Goal: Task Accomplishment & Management: Complete application form

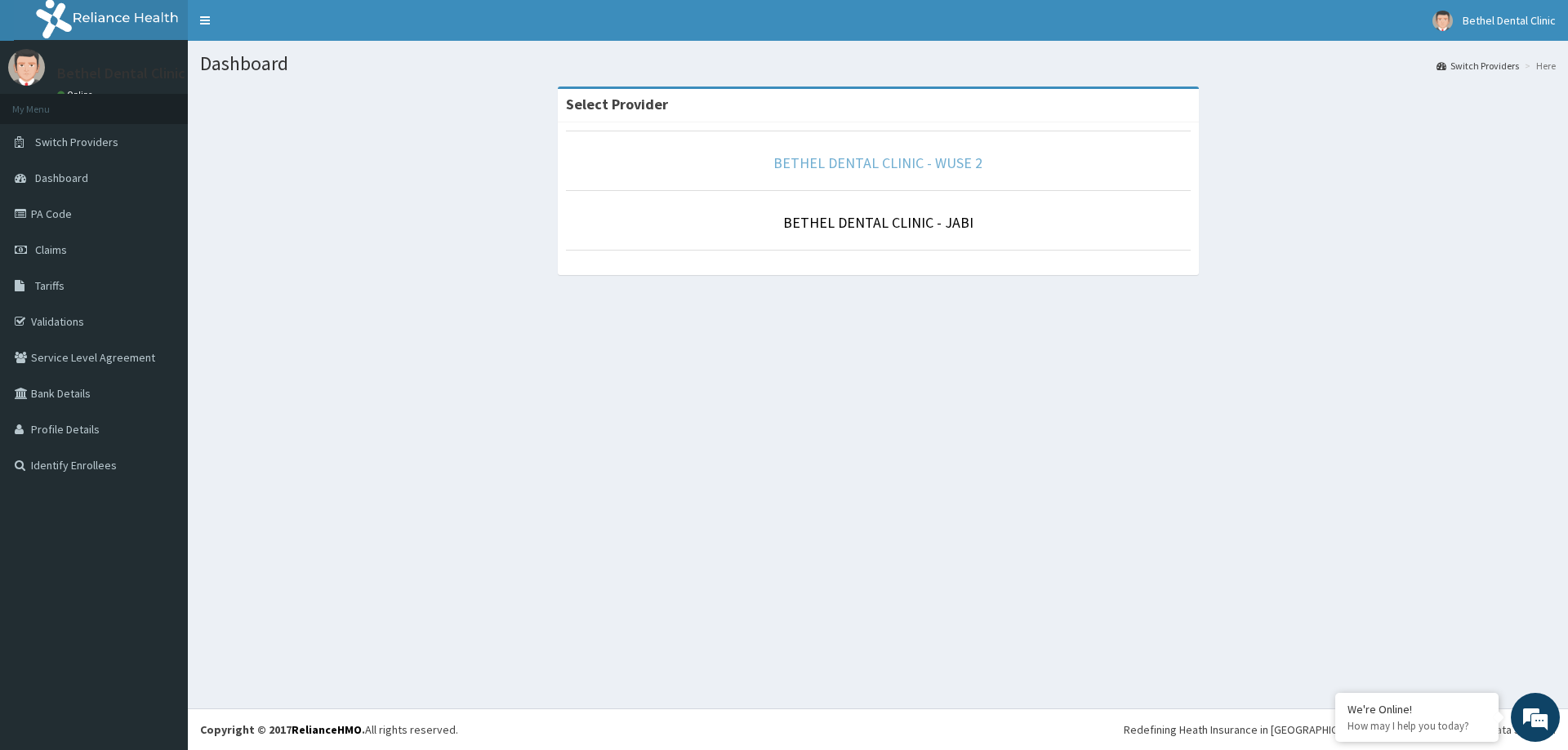
click at [951, 163] on link "BETHEL DENTAL CLINIC - WUSE 2" at bounding box center [877, 162] width 209 height 18
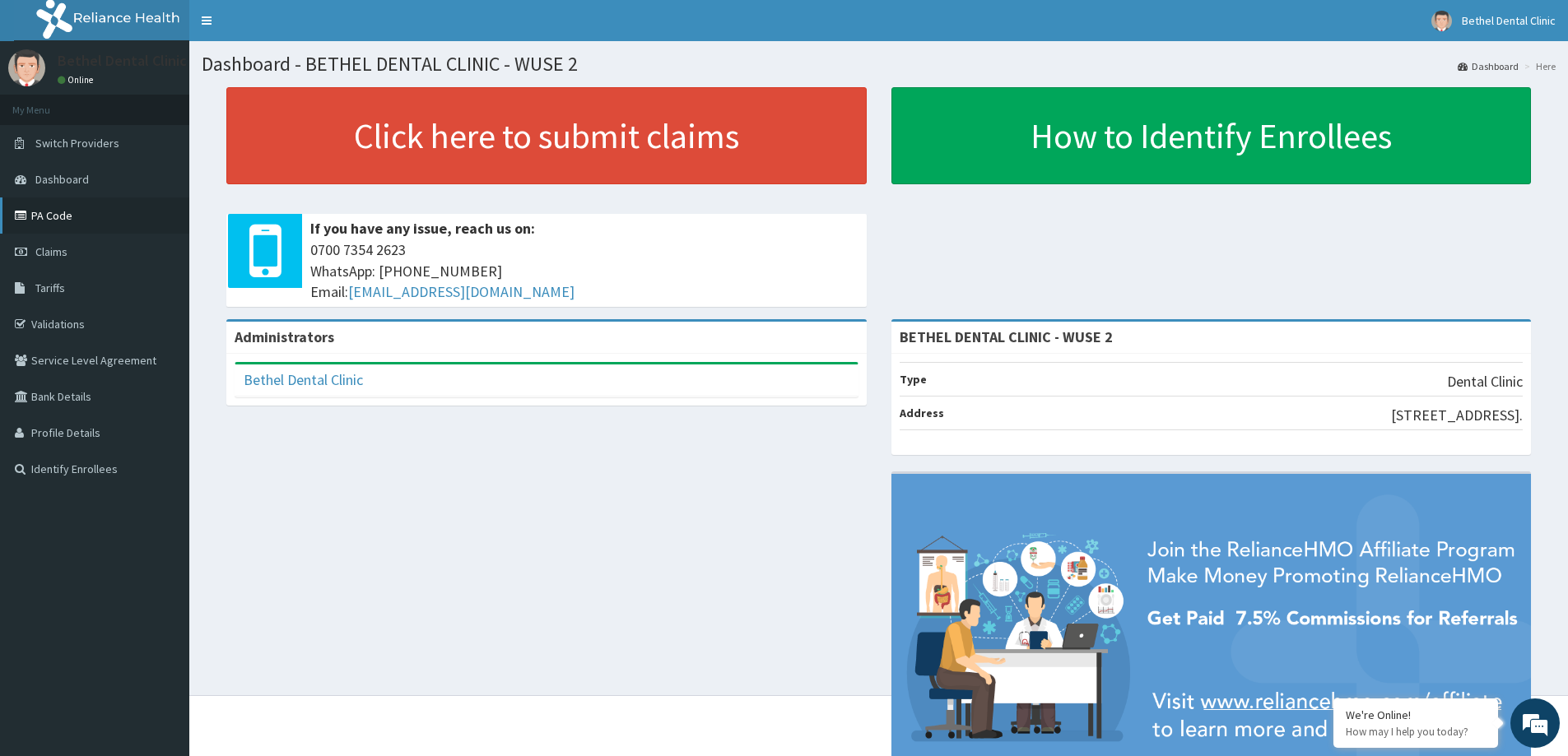
click at [78, 221] on link "PA Code" at bounding box center [95, 215] width 189 height 36
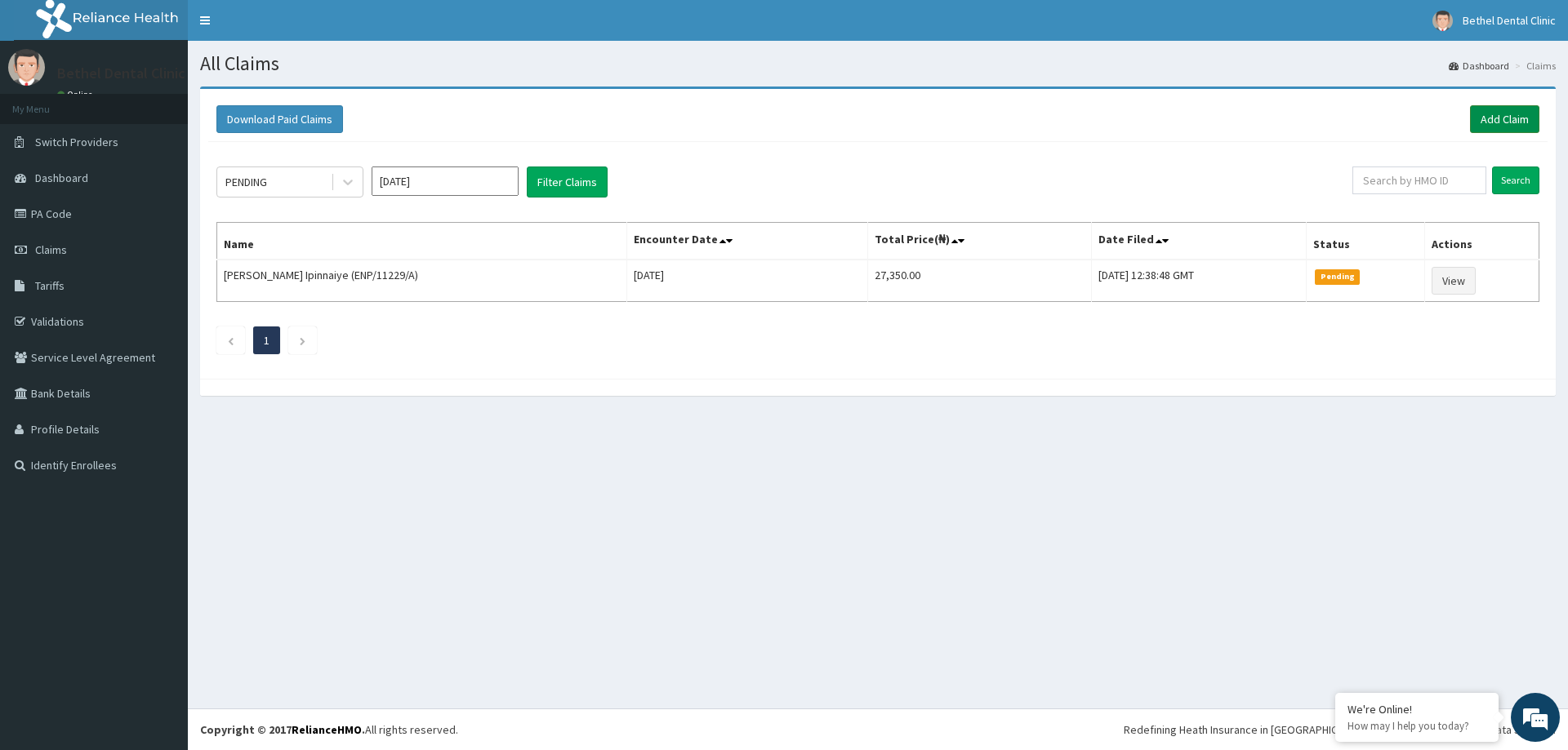
click at [1486, 125] on link "Add Claim" at bounding box center [1504, 119] width 69 height 28
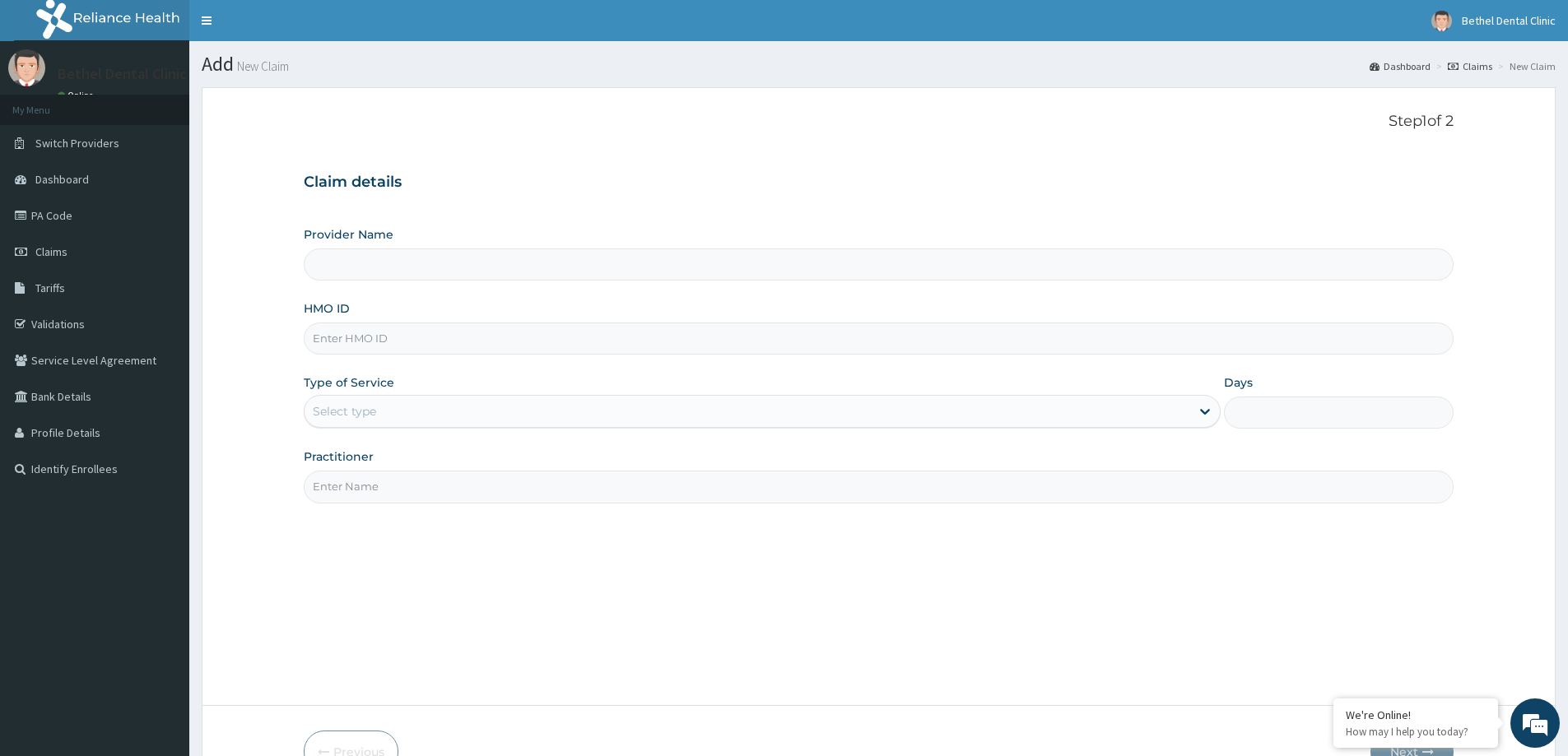
type input "BETHEL DENTAL CLINIC - WUSE 2"
click at [394, 347] on input "HMO ID" at bounding box center [878, 339] width 1150 height 32
type input "NTD/10078/A"
click at [384, 407] on div "Select type" at bounding box center [746, 411] width 885 height 27
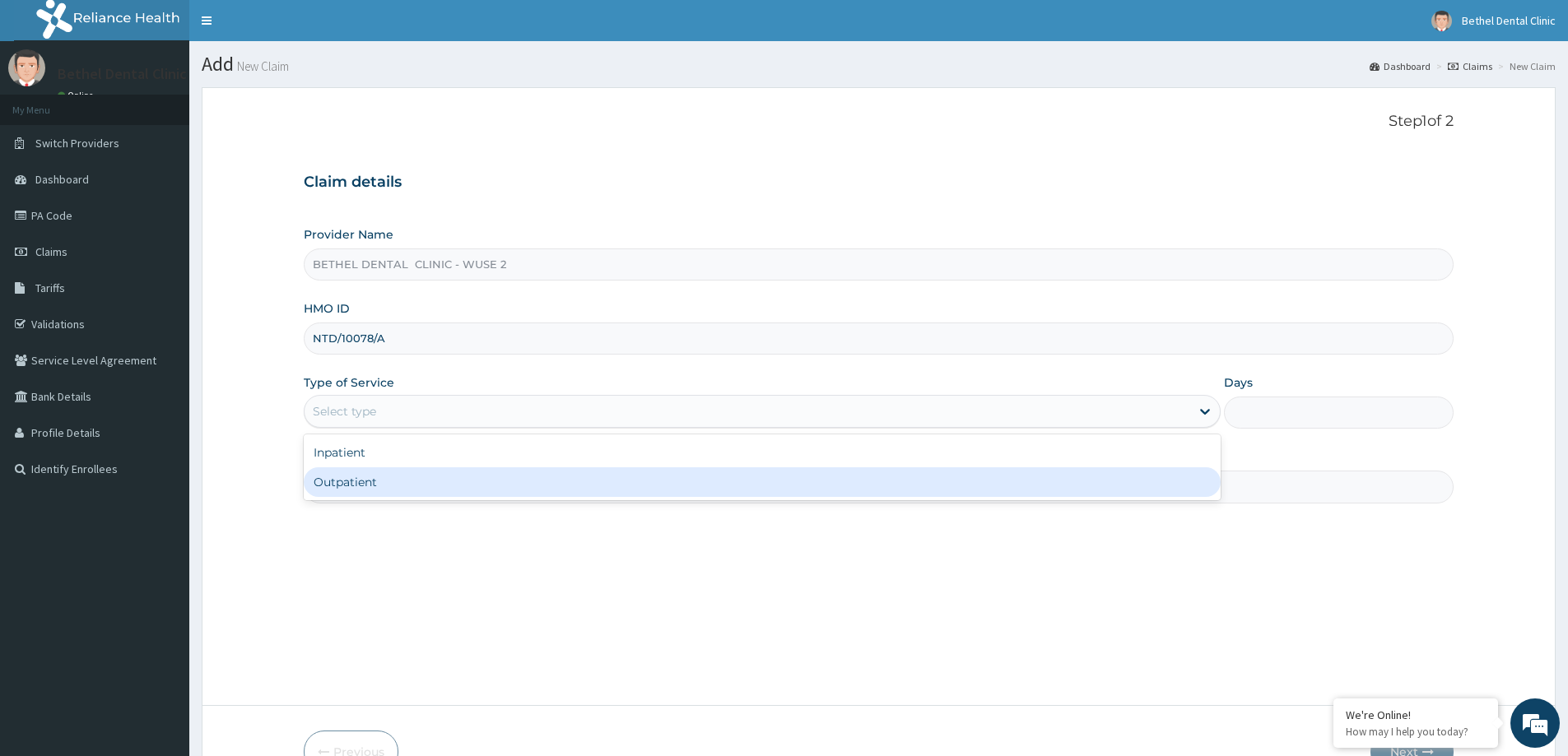
click at [363, 480] on div "Outpatient" at bounding box center [761, 482] width 917 height 29
type input "1"
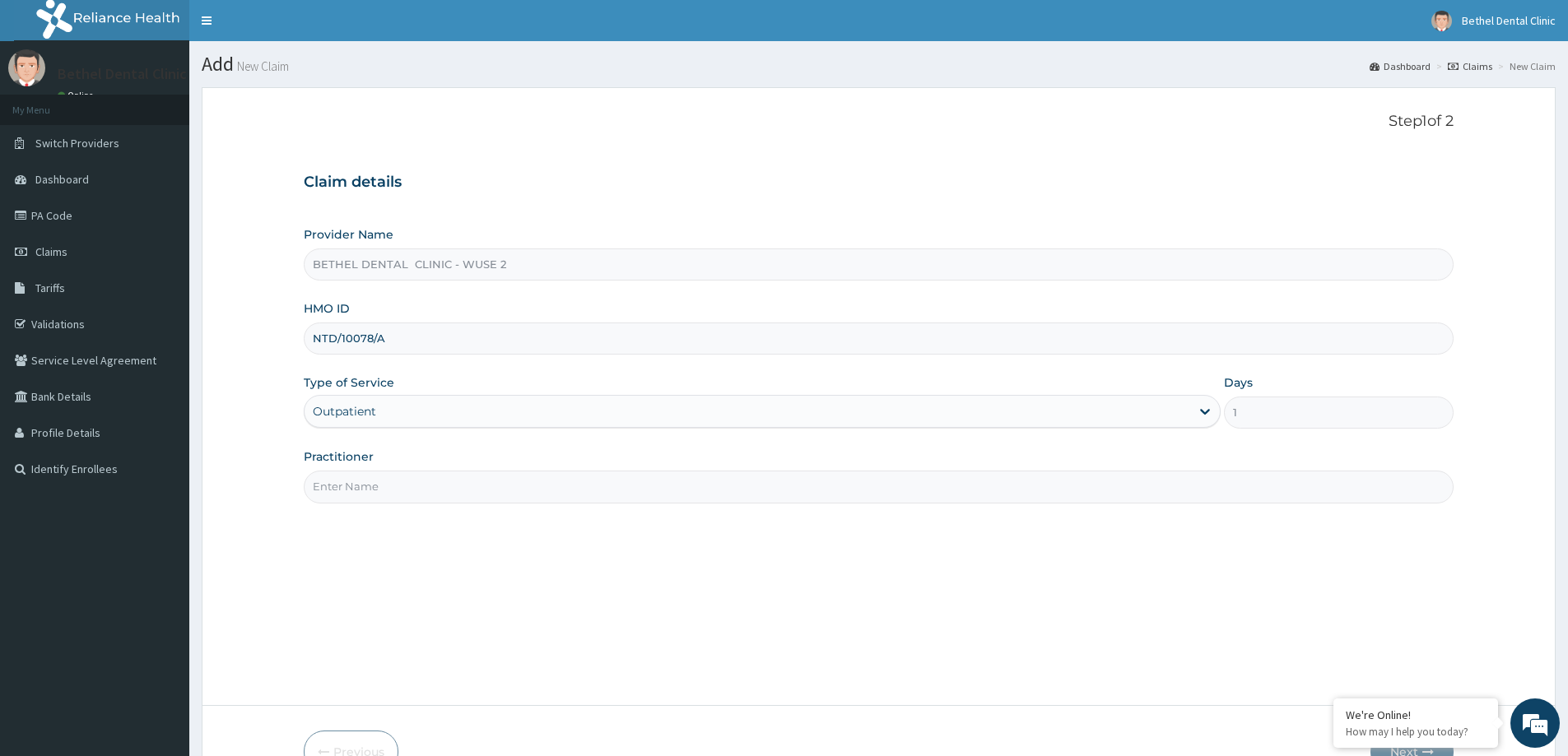
click at [365, 480] on input "Practitioner" at bounding box center [878, 486] width 1150 height 32
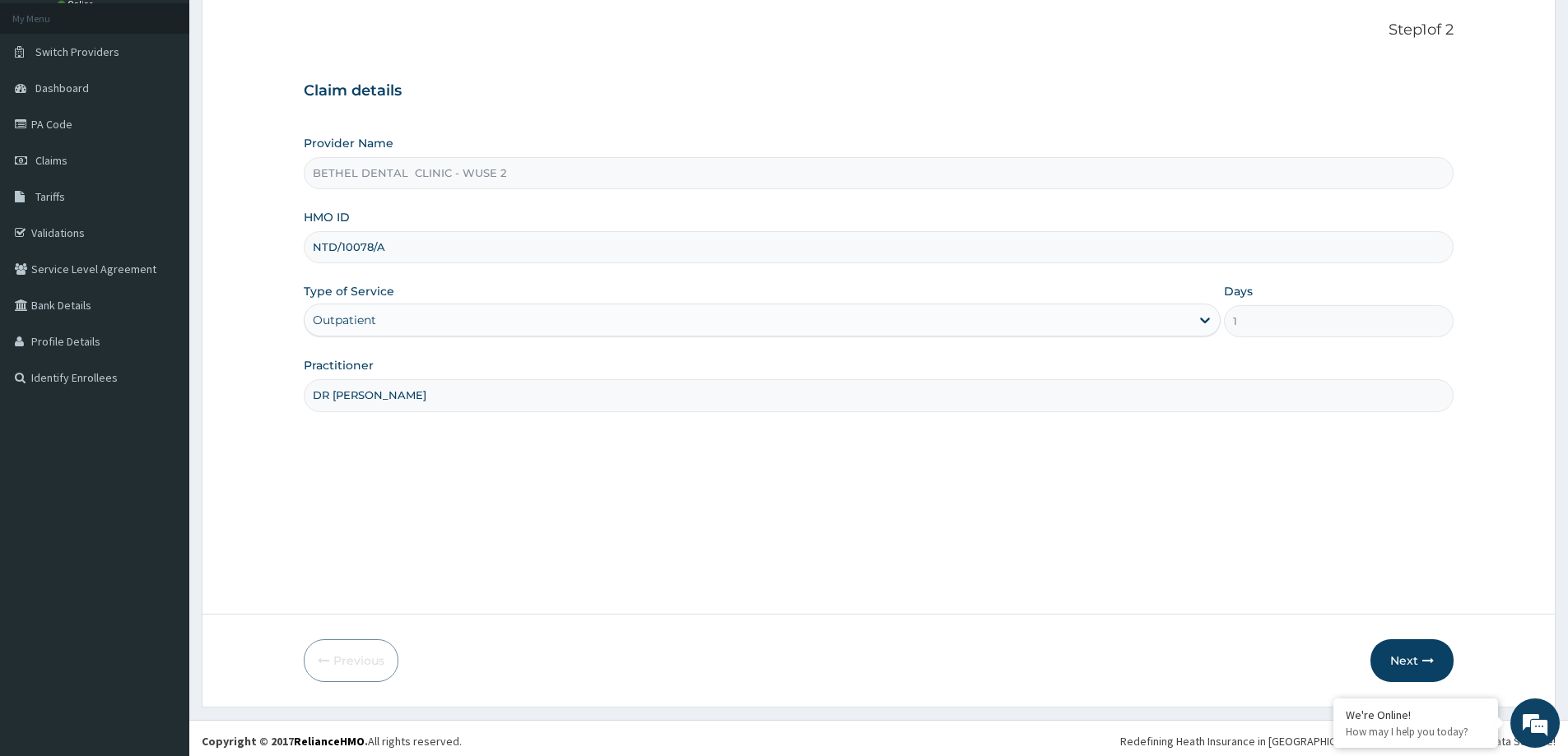
scroll to position [97, 0]
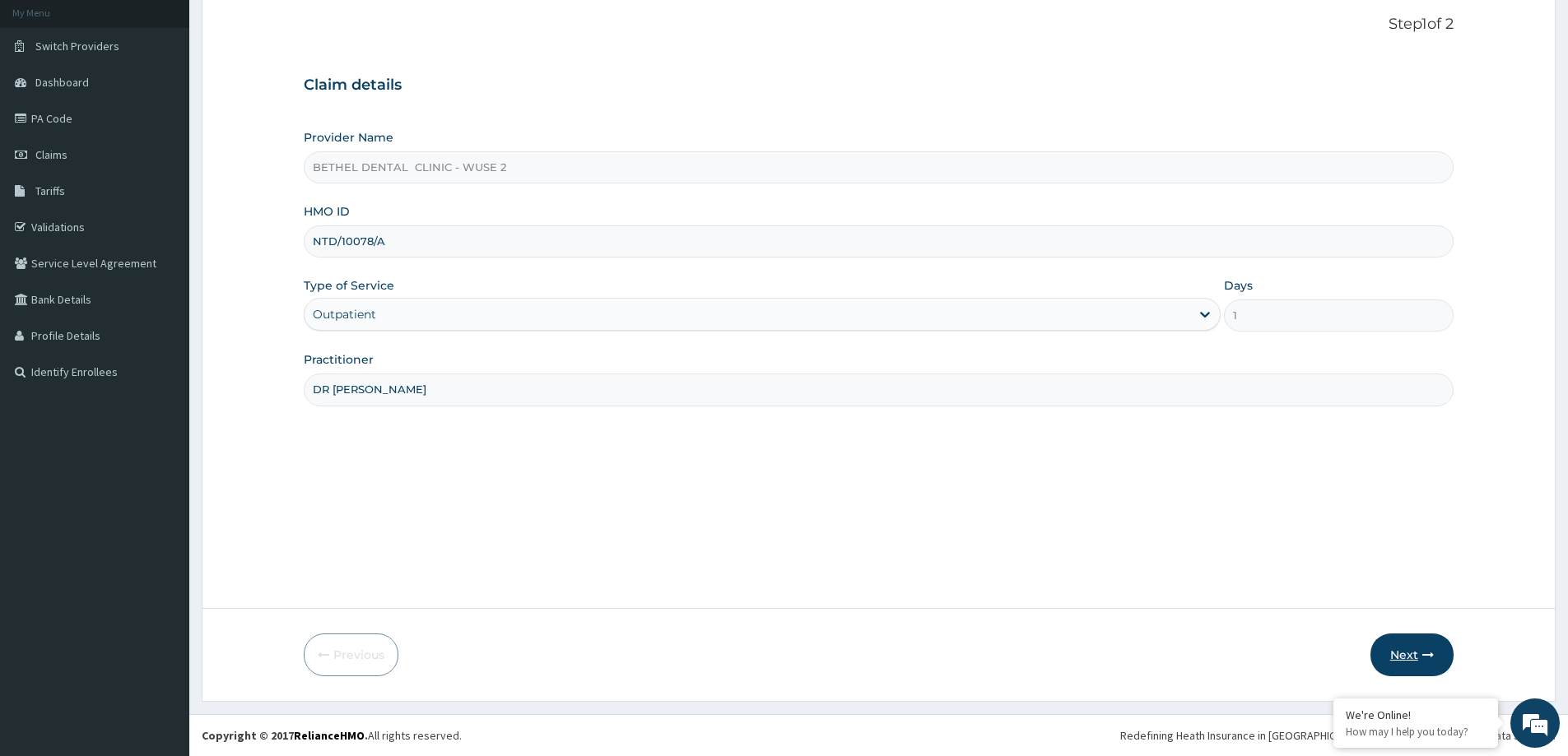
type input "DR ISIKWEI UCHE"
click at [1392, 657] on button "Next" at bounding box center [1411, 655] width 83 height 42
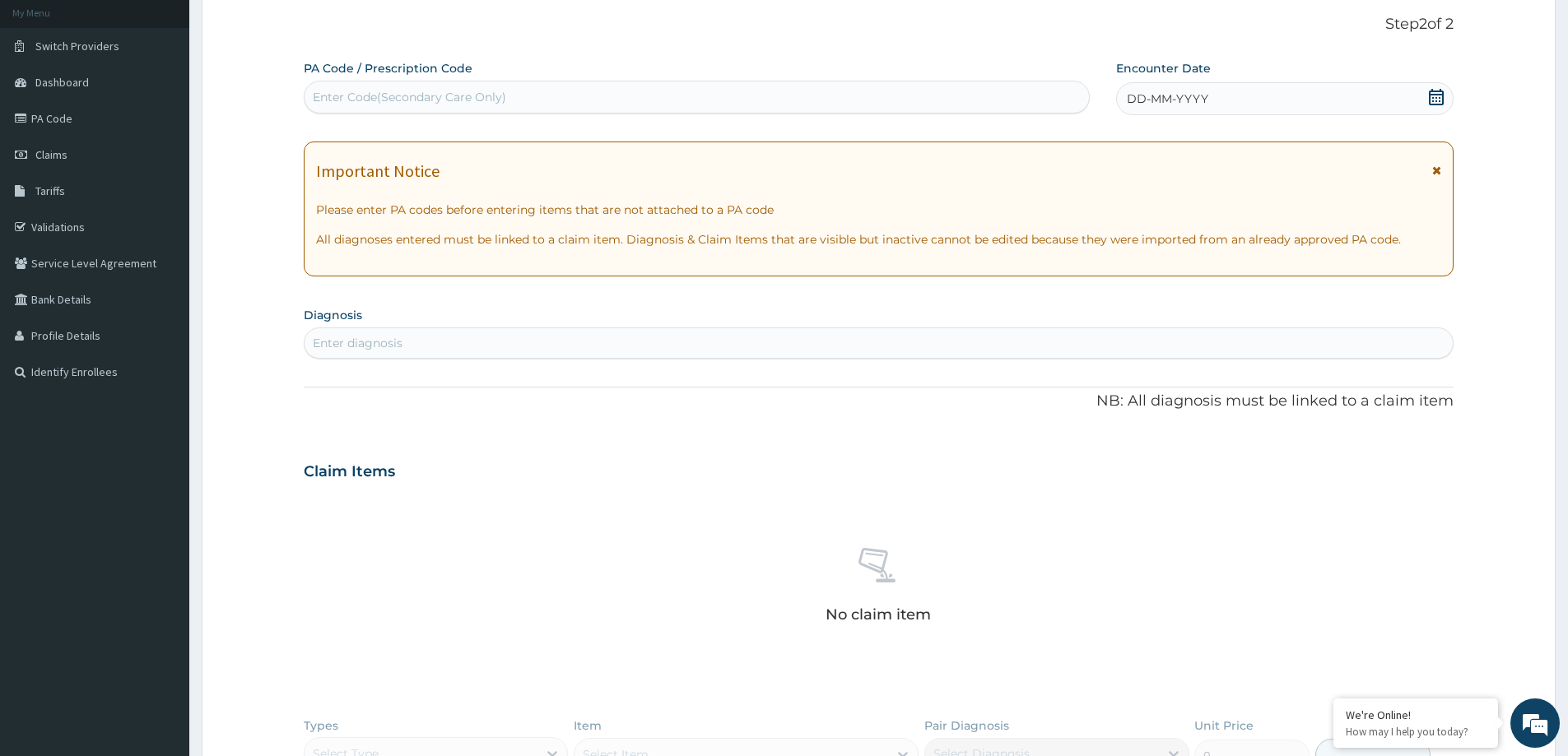
click at [705, 103] on div "Enter Code(Secondary Care Only)" at bounding box center [696, 97] width 784 height 27
paste input "PA/BD84CD"
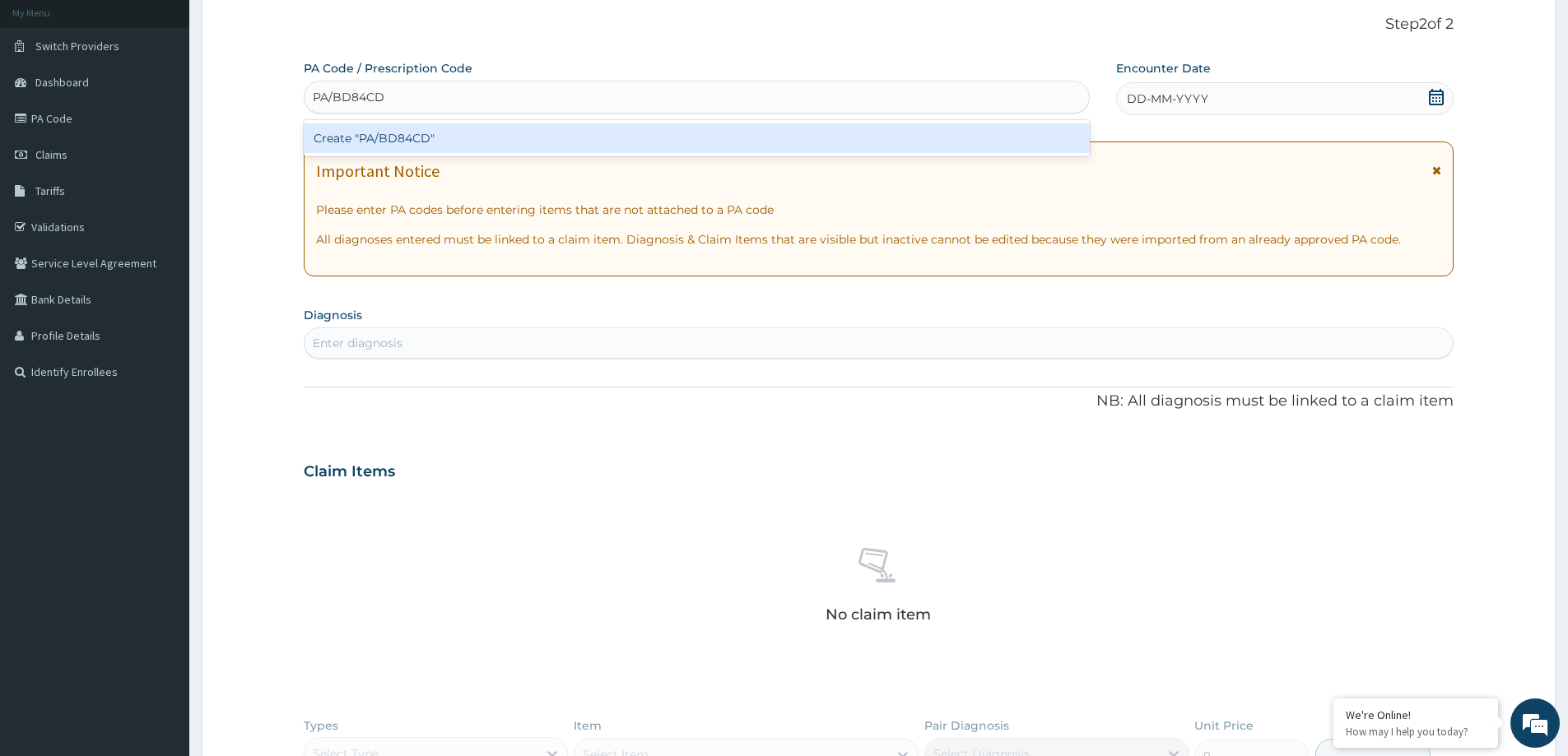
type input "PA/BD84CD"
click at [1239, 103] on div "PA Code / Prescription Code option Create "PA/BD84CD" focused, 1 of 1. 1 result…" at bounding box center [878, 477] width 1150 height 836
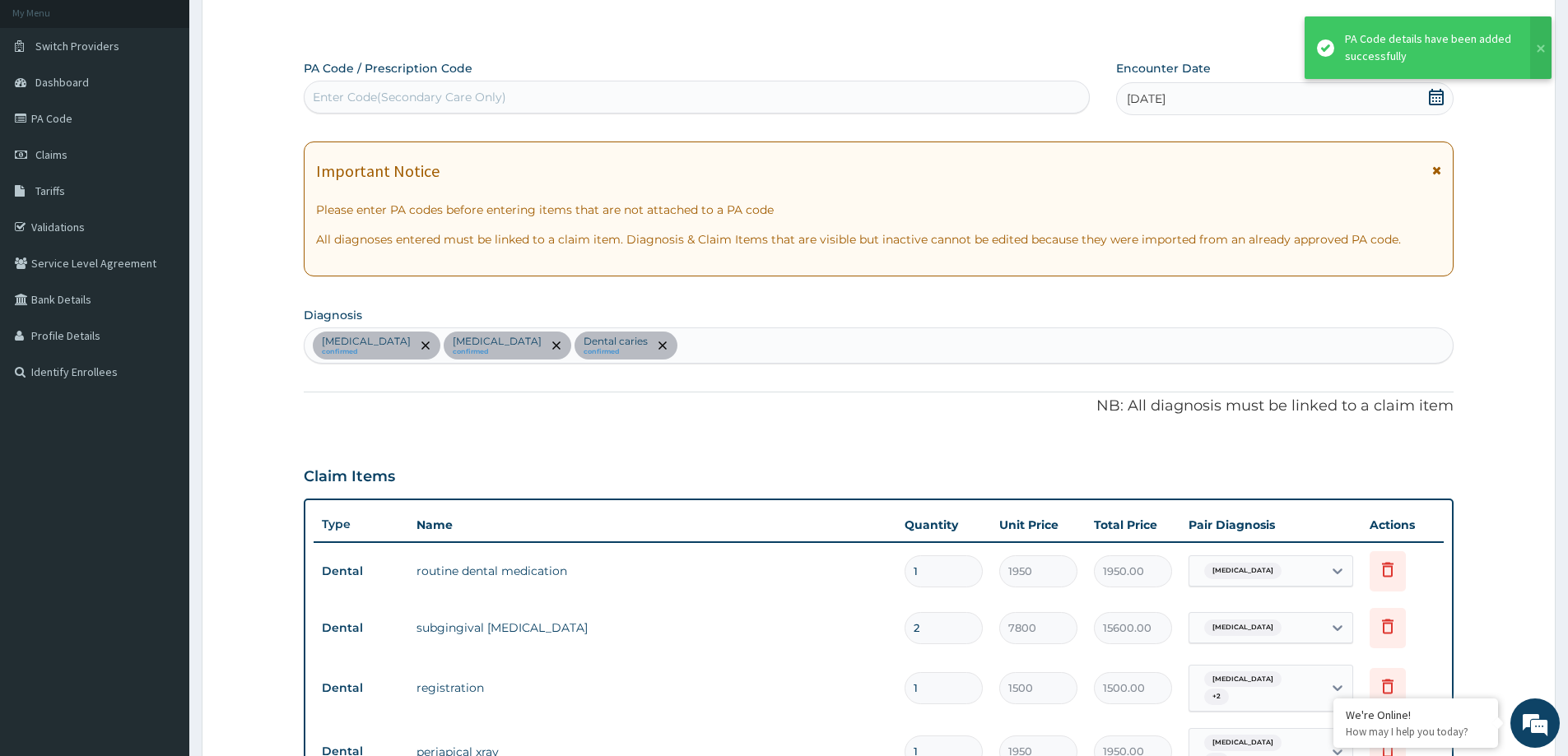
scroll to position [694, 0]
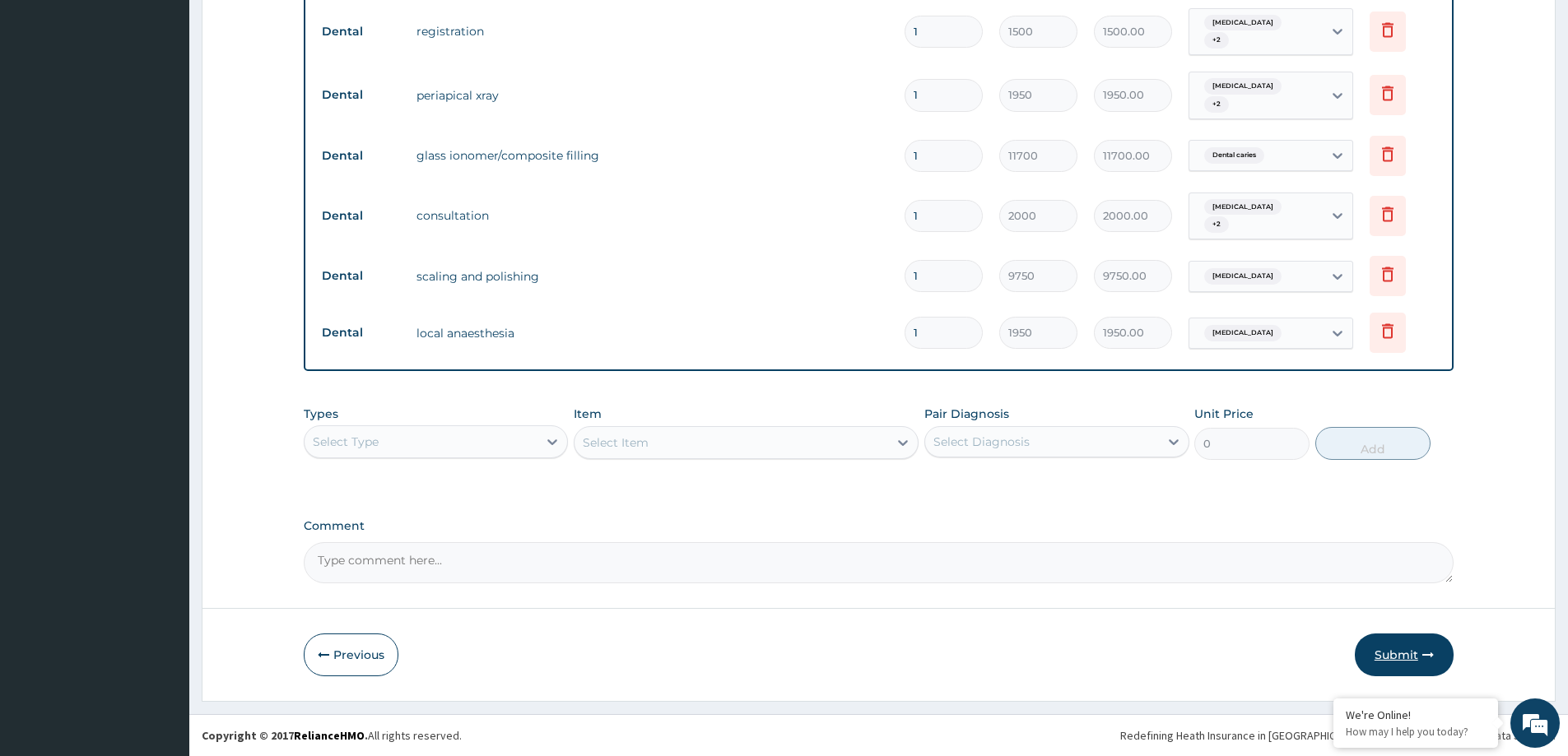
click at [1382, 661] on button "Submit" at bounding box center [1404, 655] width 99 height 42
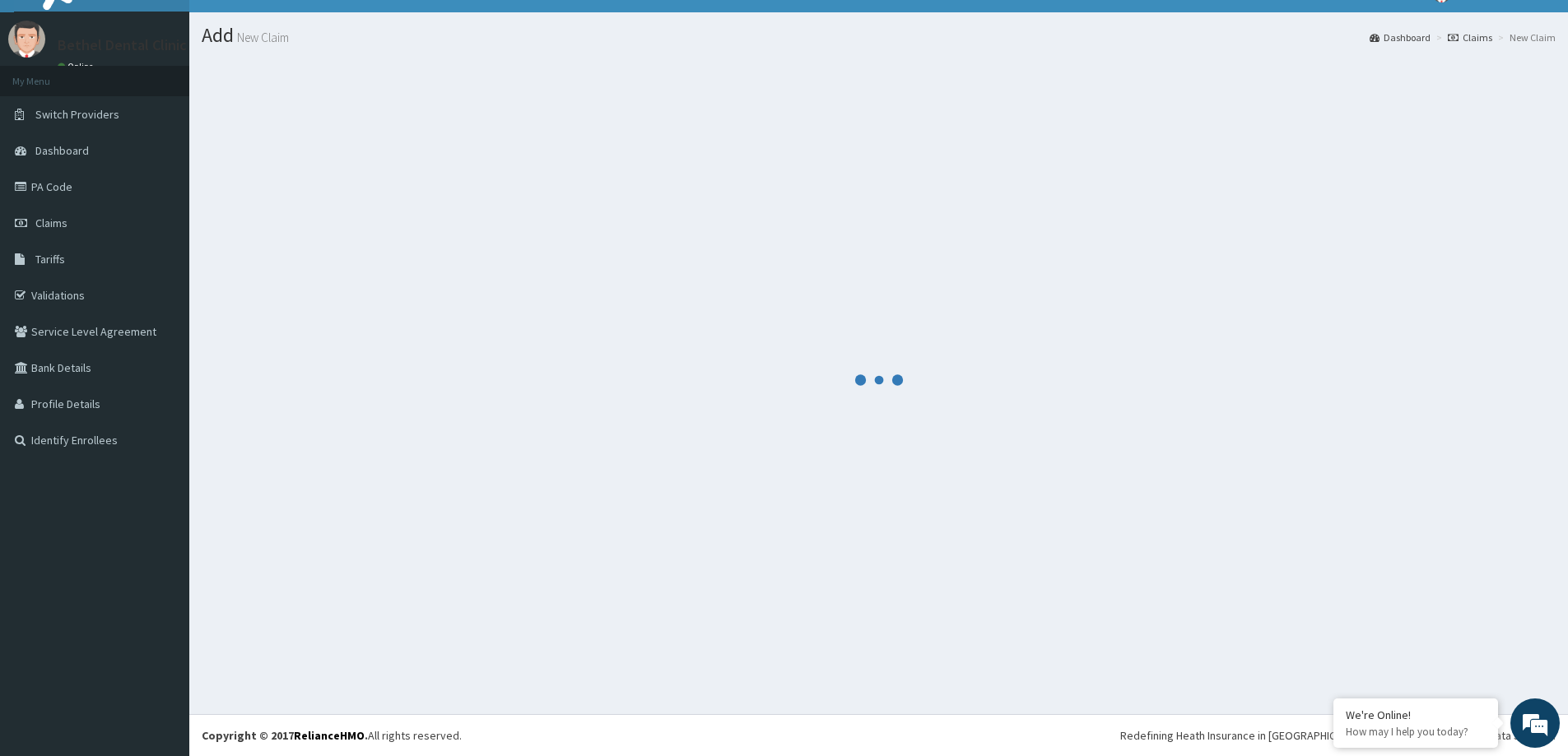
scroll to position [753, 0]
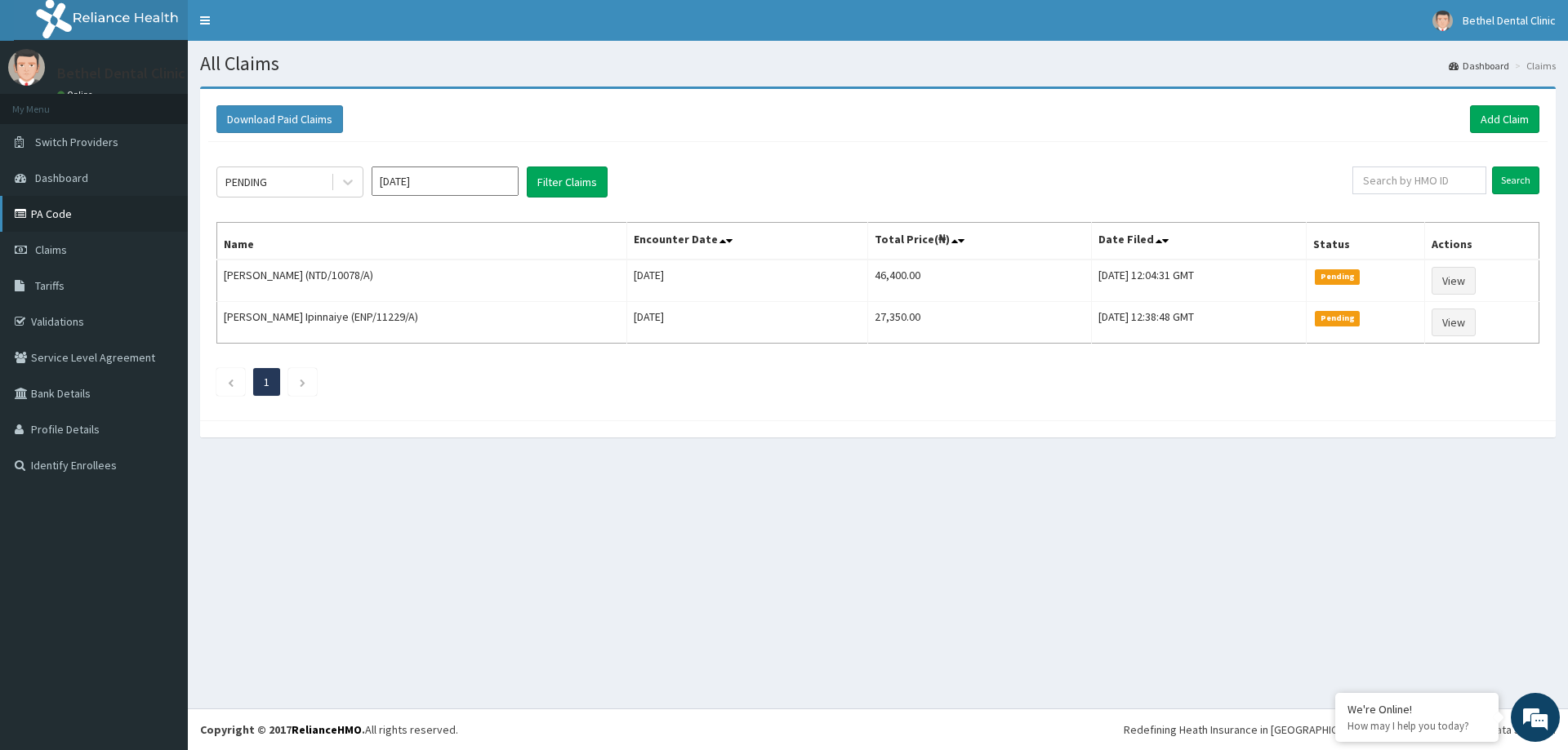
click at [43, 213] on link "PA Code" at bounding box center [94, 213] width 188 height 36
